Goal: Information Seeking & Learning: Learn about a topic

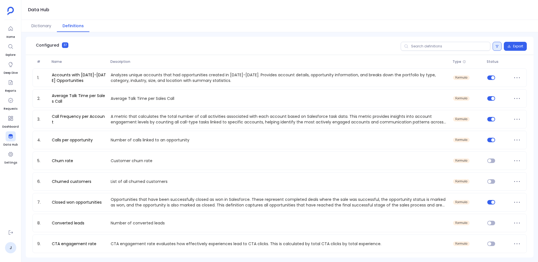
click at [496, 47] on icon at bounding box center [497, 46] width 3 height 3
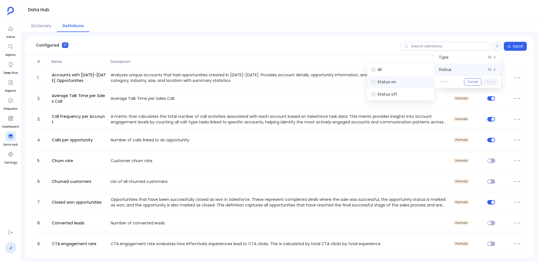
click at [423, 80] on label "Status on" at bounding box center [400, 82] width 67 height 12
click at [492, 82] on button "Apply" at bounding box center [491, 81] width 16 height 7
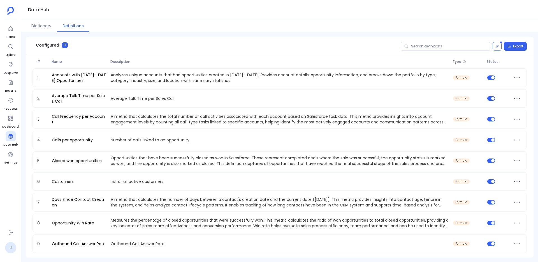
scroll to position [104, 0]
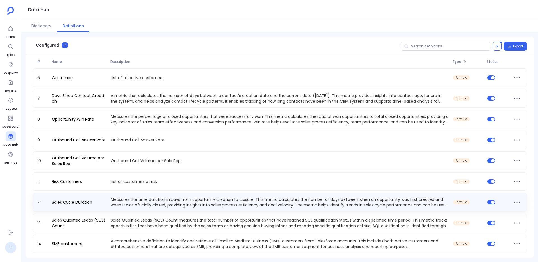
click at [134, 202] on p "Measures the time duration in days from opportunity creation to closure. This m…" at bounding box center [280, 202] width 343 height 11
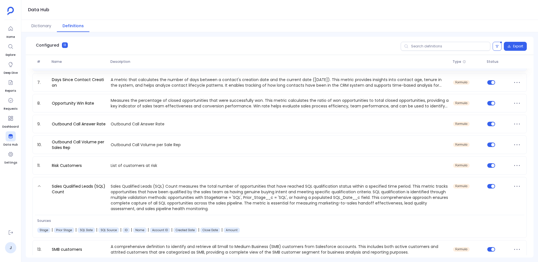
scroll to position [123, 0]
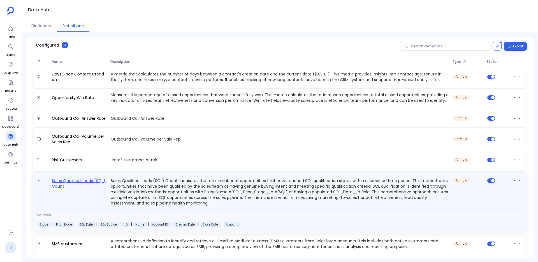
click at [104, 187] on link "Sales Qualified Leads (SQL) Count" at bounding box center [79, 191] width 59 height 29
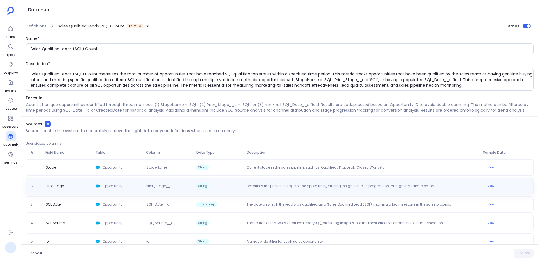
scroll to position [0, 0]
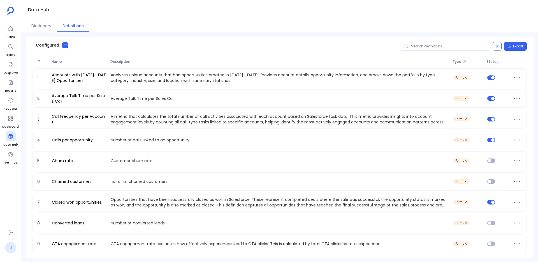
click at [492, 50] on div "Export" at bounding box center [464, 46] width 126 height 9
click at [495, 48] on button at bounding box center [497, 46] width 9 height 9
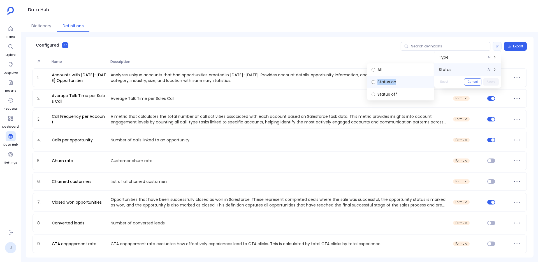
drag, startPoint x: 400, startPoint y: 94, endPoint x: 402, endPoint y: 83, distance: 11.4
click at [402, 83] on div "All Status on Status off" at bounding box center [400, 81] width 67 height 37
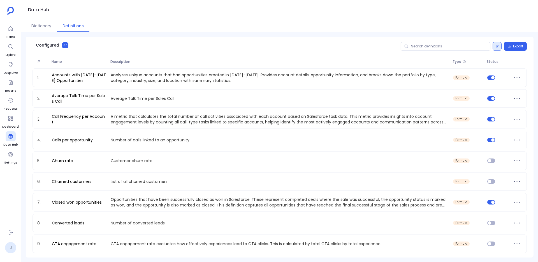
click at [496, 46] on icon at bounding box center [497, 46] width 3 height 3
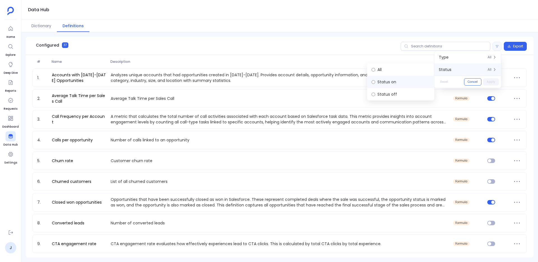
click at [400, 86] on label "Status on" at bounding box center [400, 82] width 67 height 12
click at [492, 80] on button "Apply" at bounding box center [491, 81] width 16 height 7
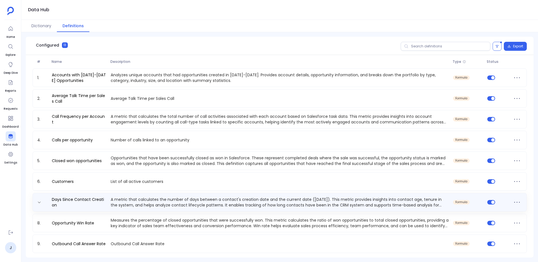
scroll to position [83, 0]
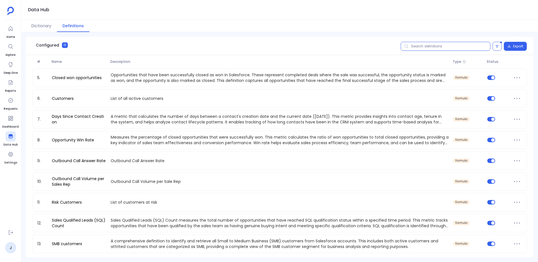
click at [416, 48] on input "text" at bounding box center [446, 46] width 90 height 9
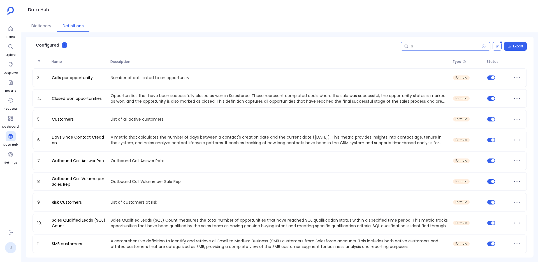
scroll to position [0, 0]
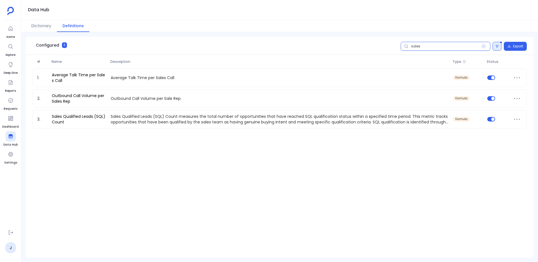
type input "sales"
click at [496, 46] on icon at bounding box center [497, 46] width 3 height 3
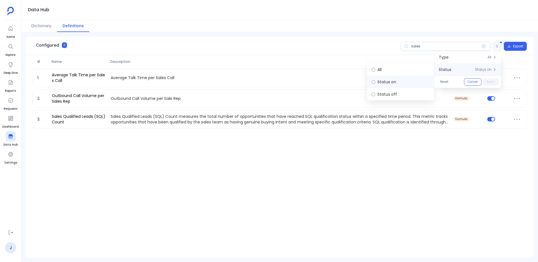
click at [399, 76] on label "Status on" at bounding box center [400, 82] width 67 height 12
click at [399, 73] on label "All" at bounding box center [400, 69] width 67 height 12
click at [488, 85] on button "Apply" at bounding box center [491, 81] width 16 height 7
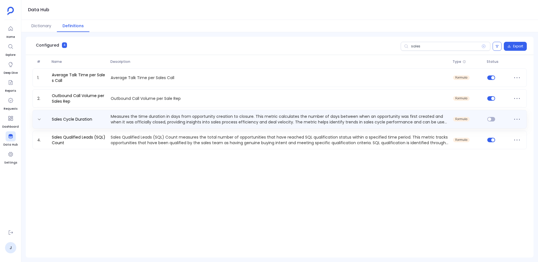
click at [182, 118] on p "Measures the time duration in days from opportunity creation to closure. This m…" at bounding box center [280, 119] width 343 height 11
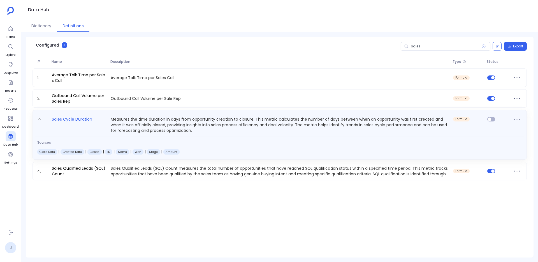
click at [73, 119] on link "Sales Cycle Duration" at bounding box center [72, 124] width 45 height 17
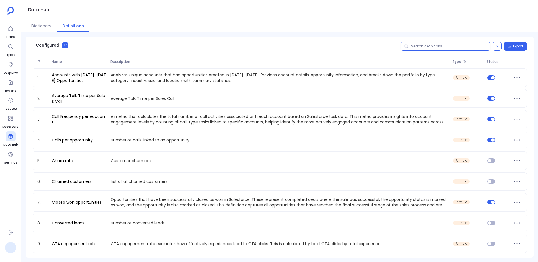
click at [422, 47] on input "text" at bounding box center [446, 46] width 90 height 9
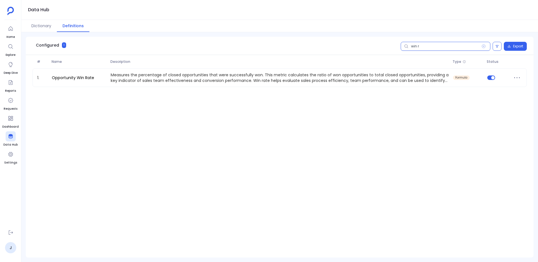
type input "win r"
click at [202, 88] on div "1. Opportunity Win Rate Measures the percentage of closed opportunities that we…" at bounding box center [280, 78] width 495 height 21
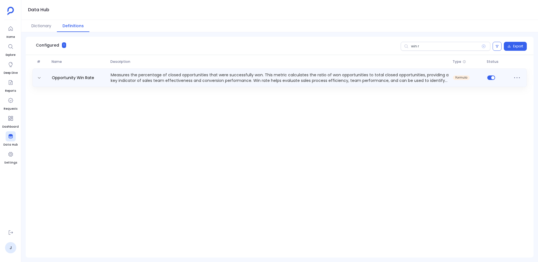
click at [165, 70] on div "Opportunity Win Rate Measures the percentage of closed opportunities that were …" at bounding box center [280, 77] width 495 height 19
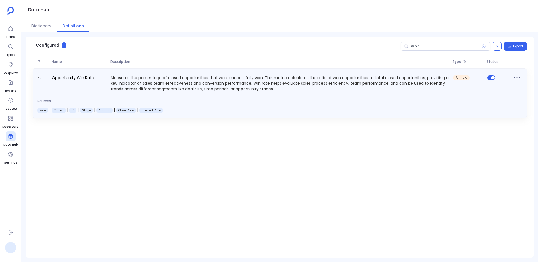
click at [494, 80] on span at bounding box center [497, 82] width 24 height 17
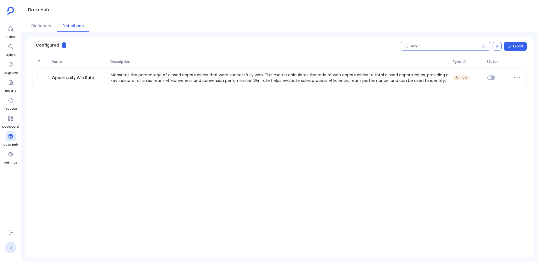
click at [419, 48] on input "win r" at bounding box center [446, 46] width 90 height 9
click at [4, 253] on ul "J" at bounding box center [10, 240] width 17 height 26
click at [9, 249] on link "J" at bounding box center [10, 247] width 11 height 11
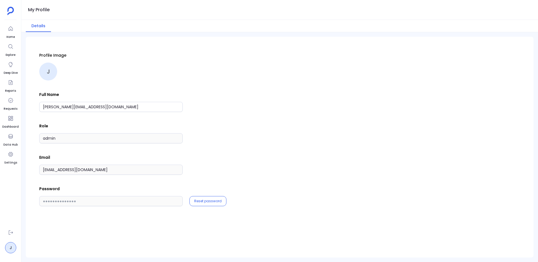
click at [29, 172] on div "Profile Image J Full Name [PERSON_NAME][EMAIL_ADDRESS][DOMAIN_NAME] Role admin …" at bounding box center [280, 147] width 508 height 221
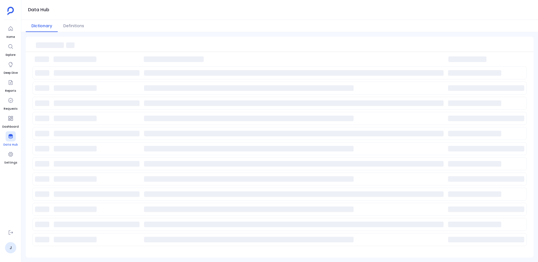
click at [6, 136] on div at bounding box center [11, 136] width 10 height 10
click at [71, 29] on button "Definitions" at bounding box center [74, 26] width 32 height 12
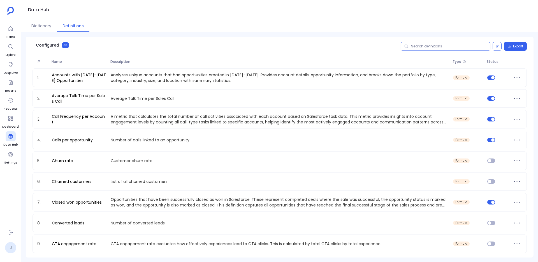
click at [428, 46] on input "text" at bounding box center [446, 46] width 90 height 9
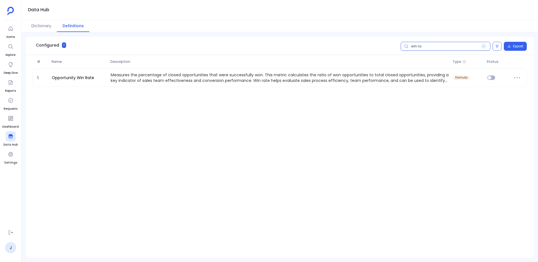
click at [423, 47] on input "win ra" at bounding box center [446, 46] width 90 height 9
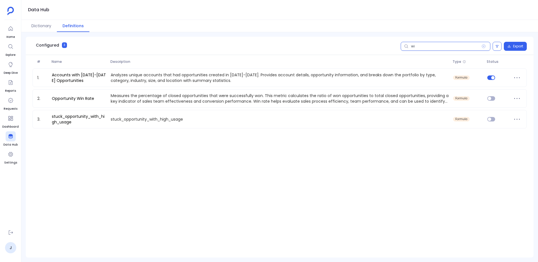
type input "w"
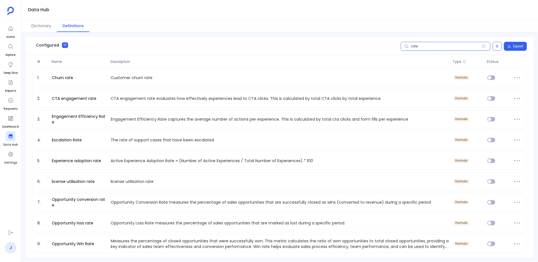
scroll to position [21, 0]
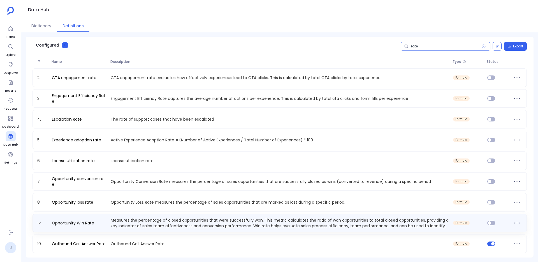
type input "rate"
click at [112, 219] on p "Measures the percentage of closed opportunities that were successfully won. Thi…" at bounding box center [280, 222] width 343 height 11
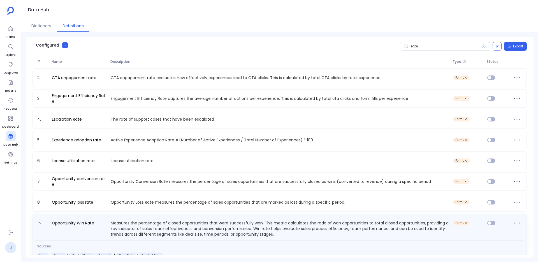
scroll to position [52, 0]
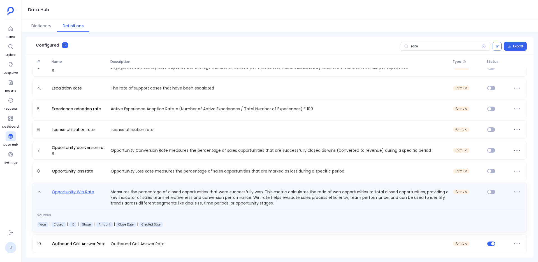
click at [73, 196] on link "Opportunity Win Rate" at bounding box center [73, 196] width 47 height 17
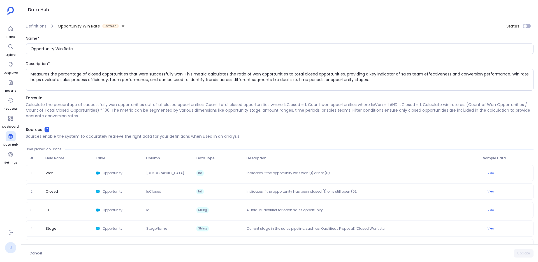
click at [12, 249] on link "J" at bounding box center [10, 247] width 11 height 11
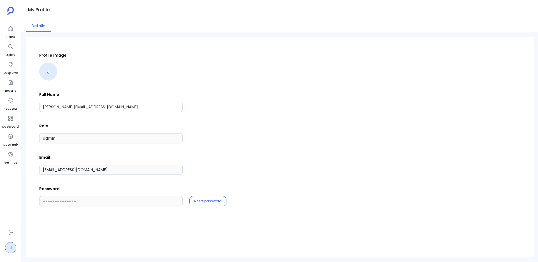
click at [96, 158] on p "Email" at bounding box center [279, 158] width 481 height 6
click at [2, 155] on div "Home Explore Deep Dive Reports Requests Dashboard Data Hub Settings J My Profil…" at bounding box center [269, 131] width 538 height 262
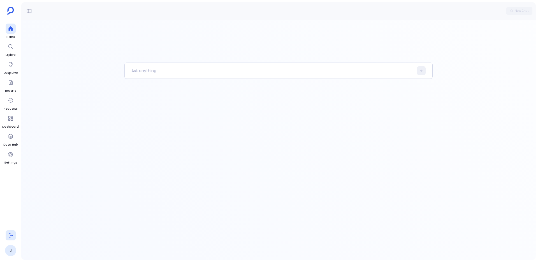
click at [6, 233] on button at bounding box center [11, 235] width 10 height 10
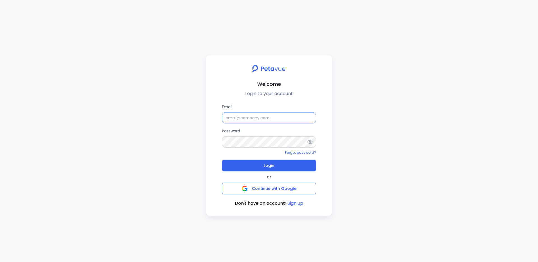
click at [252, 118] on input "Email" at bounding box center [269, 117] width 94 height 11
click at [259, 120] on input "support+turingvuestag@petavue.com" at bounding box center [269, 117] width 94 height 11
click at [311, 140] on icon at bounding box center [310, 142] width 6 height 6
click at [310, 142] on icon at bounding box center [310, 142] width 5 height 4
click at [219, 145] on div "Email support+turingvuestag@petavue.com Password Forgot password? Login or Cont…" at bounding box center [269, 155] width 117 height 103
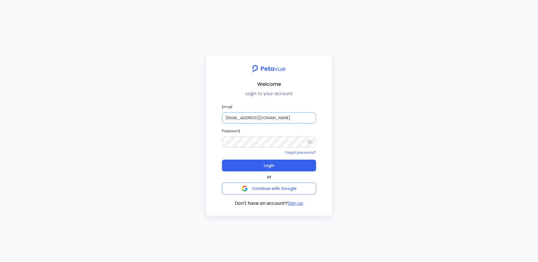
click at [286, 117] on input "support+turingvuestag@petavue.com" at bounding box center [269, 117] width 94 height 11
type input "jyotsana2@petavue.com"
click at [298, 170] on button "Login" at bounding box center [269, 166] width 94 height 12
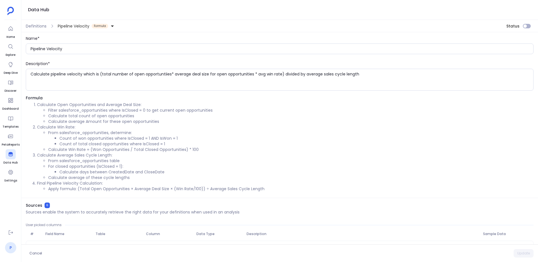
click at [13, 252] on link "P" at bounding box center [10, 247] width 11 height 11
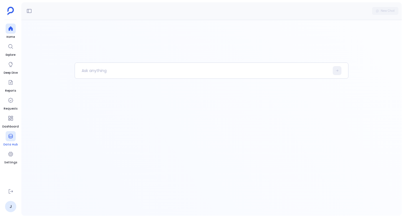
click at [10, 140] on div at bounding box center [11, 136] width 10 height 10
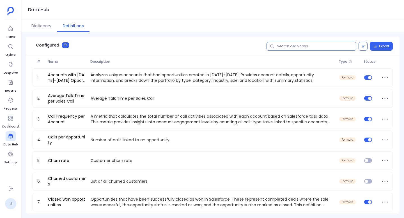
click at [290, 43] on input "text" at bounding box center [311, 46] width 90 height 9
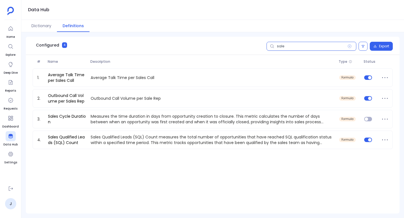
click at [285, 46] on input "sale" at bounding box center [311, 46] width 90 height 9
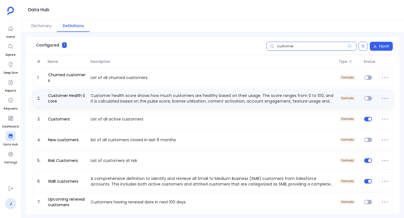
type input "customer"
click at [100, 107] on div "2. Customer Health Score Customer health score shows how much customers are hea…" at bounding box center [213, 98] width 360 height 19
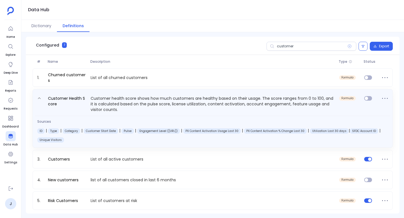
click at [106, 118] on div "Sources ID | Type | Category | Customer Start Date | Pulse | Engagement Level (…" at bounding box center [212, 130] width 355 height 28
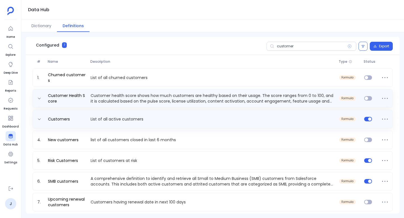
click at [103, 116] on p "List of all active customers" at bounding box center [212, 119] width 248 height 6
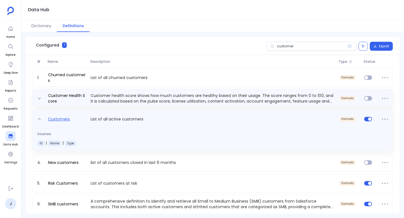
click at [57, 119] on link "Customers" at bounding box center [59, 120] width 26 height 9
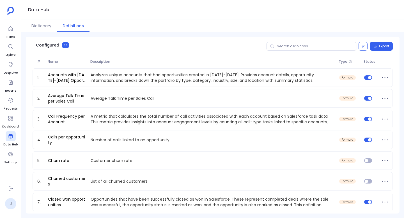
click at [275, 47] on span at bounding box center [271, 46] width 11 height 9
click at [275, 47] on input "text" at bounding box center [311, 46] width 90 height 9
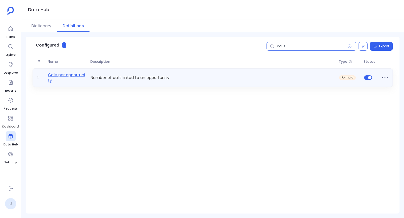
type input "calls"
click at [79, 74] on link "Calls per opportunity" at bounding box center [67, 77] width 43 height 11
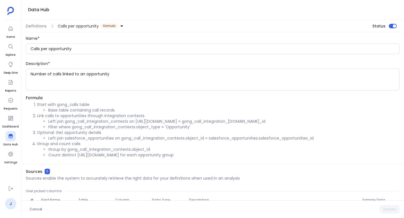
scroll to position [23, 0]
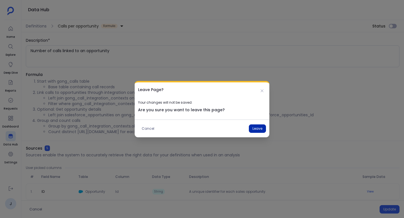
click at [256, 129] on button "Leave" at bounding box center [257, 128] width 17 height 8
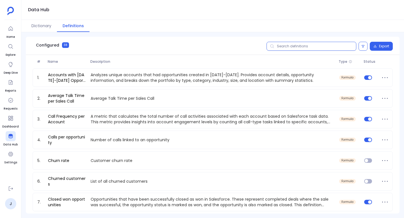
click at [286, 45] on input "text" at bounding box center [311, 46] width 90 height 9
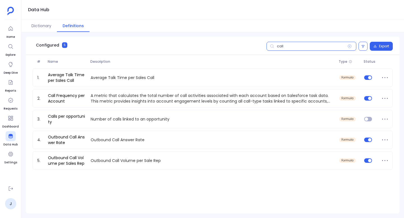
click at [310, 46] on input "call" at bounding box center [311, 46] width 90 height 9
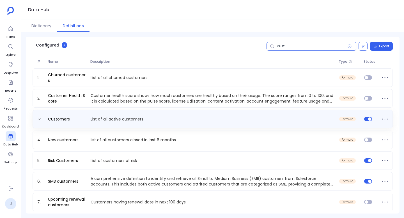
type input "cust"
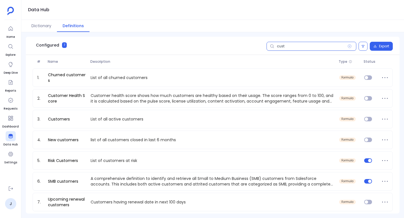
click at [294, 45] on input "cust" at bounding box center [311, 46] width 90 height 9
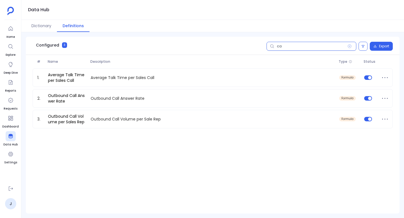
type input "c"
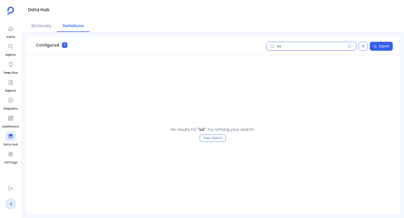
type input "x"
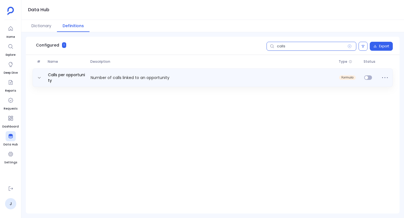
type input "calls"
click at [104, 78] on p "Number of calls linked to an opportunity" at bounding box center [212, 78] width 248 height 6
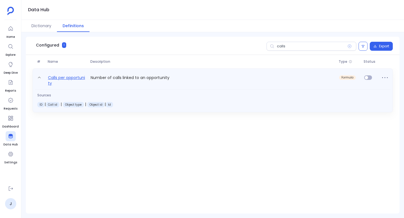
click at [65, 79] on link "Calls per opportunity" at bounding box center [67, 80] width 43 height 12
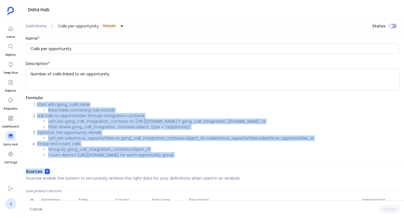
drag, startPoint x: 33, startPoint y: 104, endPoint x: 181, endPoint y: 169, distance: 161.6
click at [181, 169] on div "Name* Calls per opportunity Description* Number of calls linked to an opportuni…" at bounding box center [212, 116] width 382 height 168
copy div "Start with gong_calls table Base table containing call records Link calls to op…"
click at [200, 120] on li "Left join gong_call_integration_contexts on gong_calls.id = gong_call_integrati…" at bounding box center [223, 122] width 351 height 6
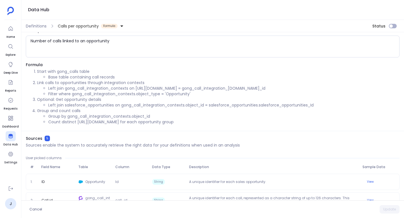
scroll to position [33, 0]
